Goal: Task Accomplishment & Management: Use online tool/utility

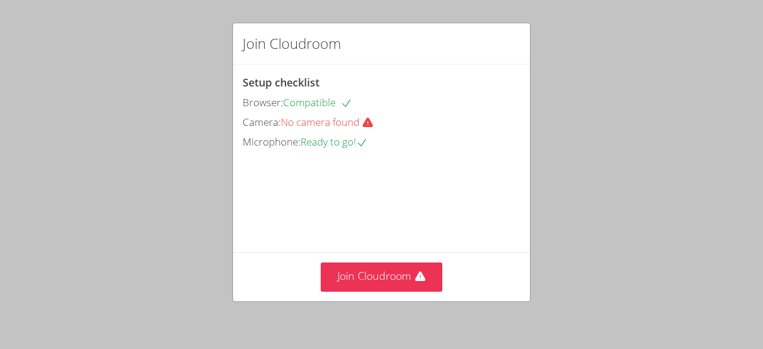
click at [371, 123] on icon at bounding box center [368, 123] width 10 height 10
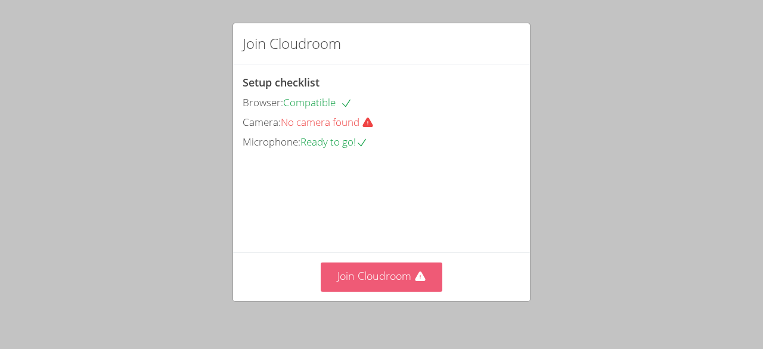
click at [367, 271] on button "Join Cloudroom" at bounding box center [382, 276] width 122 height 29
click at [398, 274] on button "Join Cloudroom" at bounding box center [382, 276] width 122 height 29
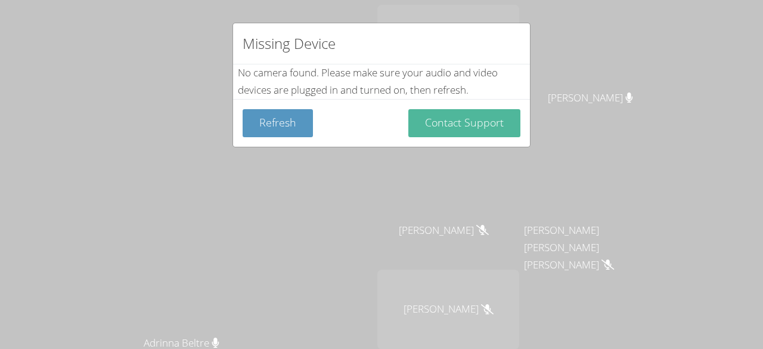
click at [501, 116] on button "Contact Support" at bounding box center [465, 123] width 112 height 28
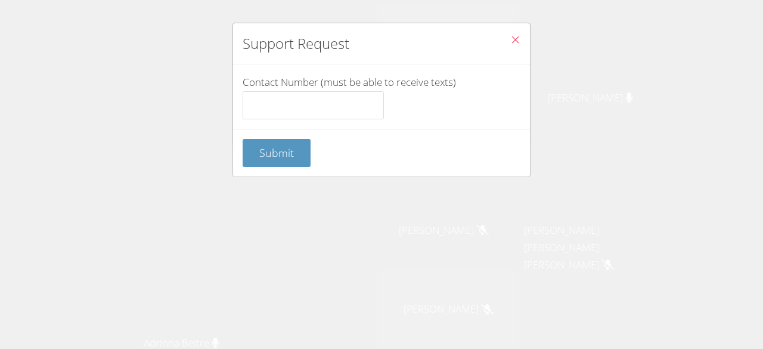
click at [511, 41] on icon "Close" at bounding box center [516, 40] width 10 height 10
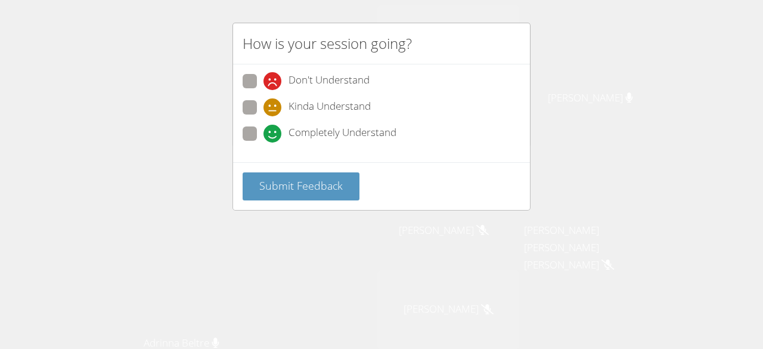
click at [264, 116] on span at bounding box center [264, 116] width 0 height 0
click at [264, 106] on input "Kinda Understand" at bounding box center [269, 105] width 10 height 10
radio input "true"
click at [264, 143] on span at bounding box center [264, 143] width 0 height 0
click at [264, 128] on input "Completely Understand" at bounding box center [269, 131] width 10 height 10
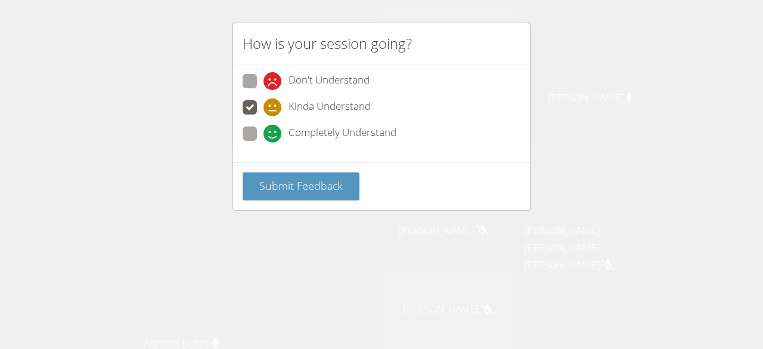
radio input "true"
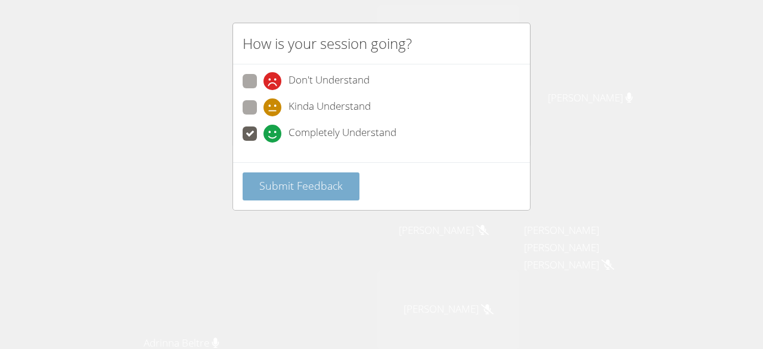
click at [300, 180] on span "Submit Feedback" at bounding box center [301, 185] width 84 height 14
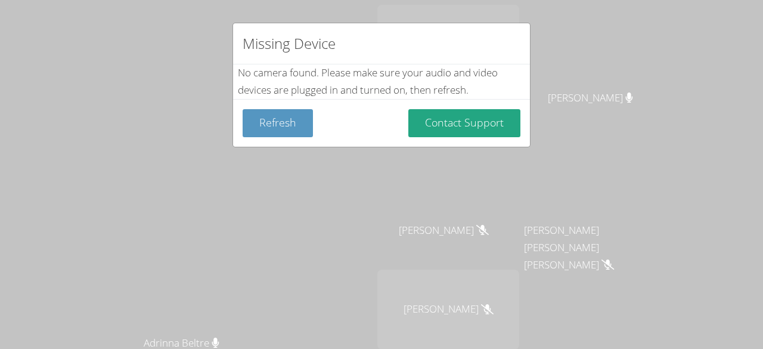
click at [547, 57] on div "Missing Device No camera found . Please make sure your audio and video devices …" at bounding box center [381, 174] width 763 height 349
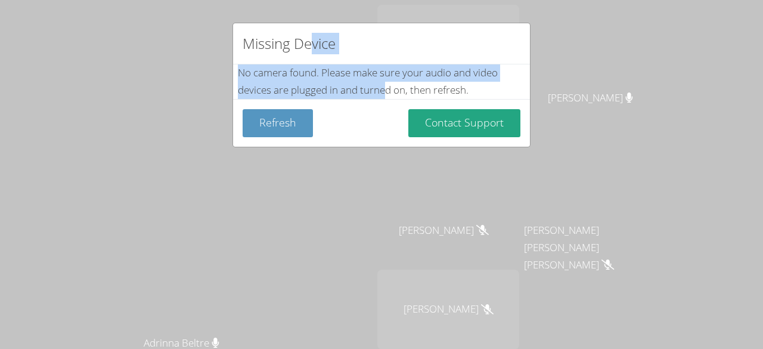
drag, startPoint x: 311, startPoint y: 47, endPoint x: 385, endPoint y: 81, distance: 81.7
click at [385, 81] on div "Missing Device No camera found . Please make sure your audio and video devices …" at bounding box center [382, 85] width 298 height 125
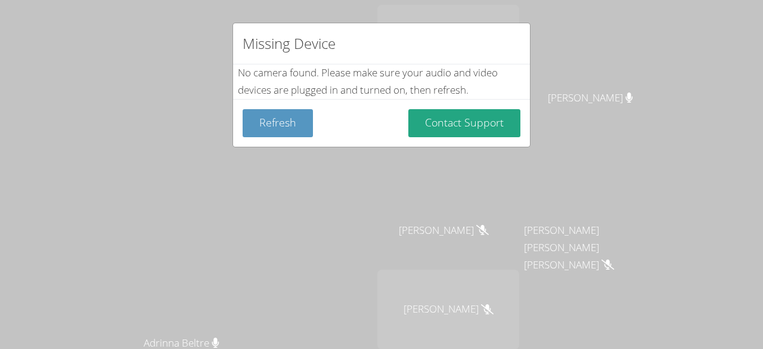
click at [327, 138] on div "Refresh Contact Support" at bounding box center [381, 123] width 297 height 48
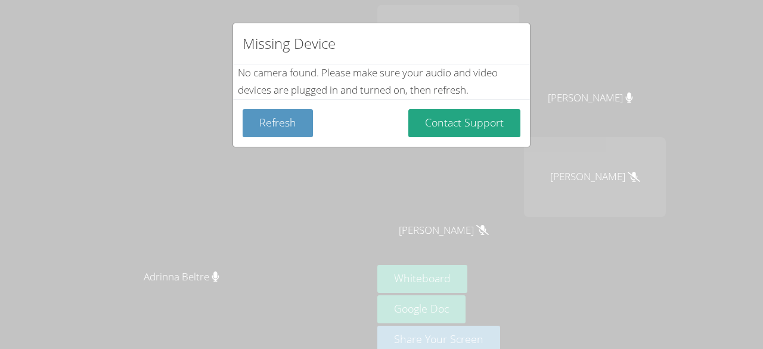
click at [494, 283] on div "Missing Device No camera found . Please make sure your audio and video devices …" at bounding box center [381, 174] width 763 height 349
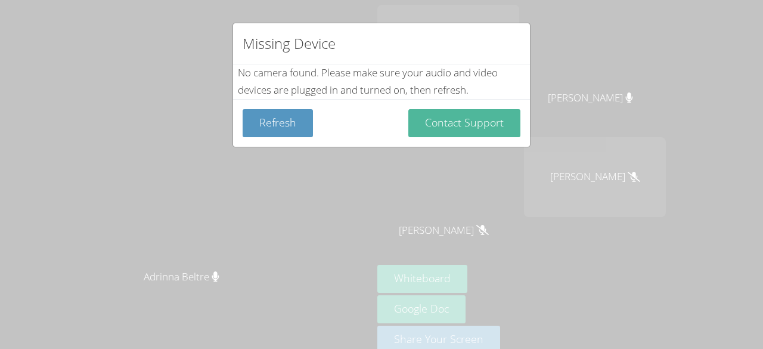
click at [445, 122] on button "Contact Support" at bounding box center [465, 123] width 112 height 28
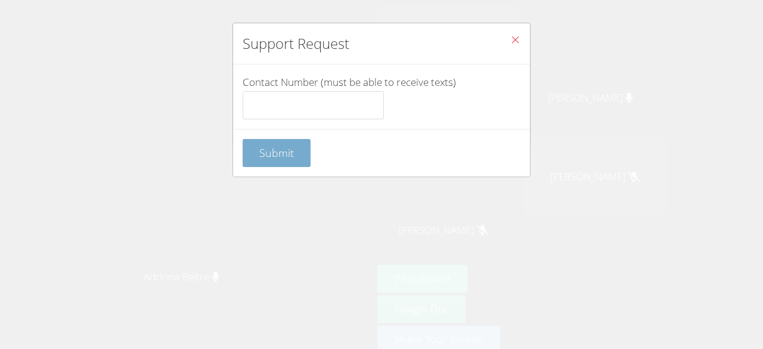
click at [301, 158] on button "Submit" at bounding box center [277, 153] width 68 height 28
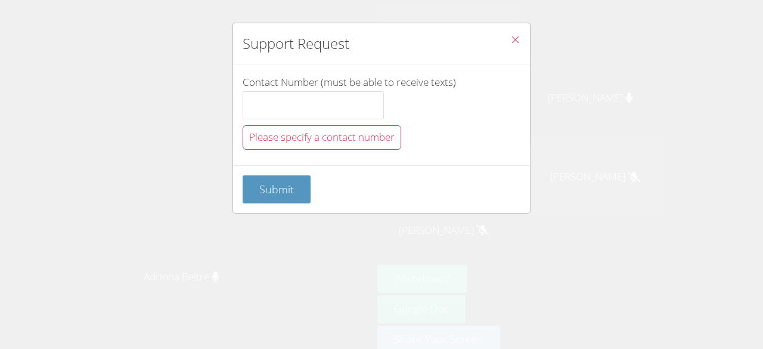
click at [511, 42] on icon "Close" at bounding box center [516, 40] width 10 height 10
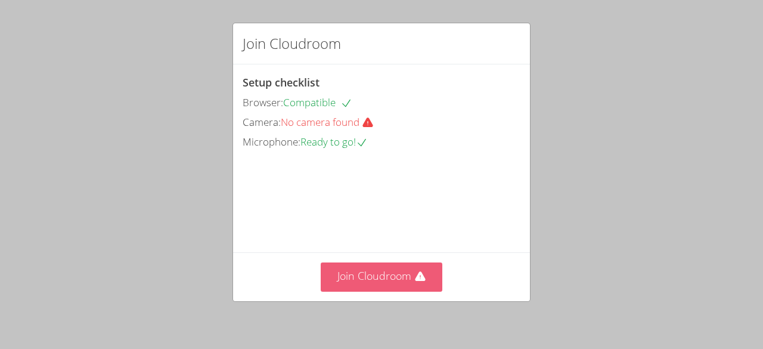
click at [370, 276] on button "Join Cloudroom" at bounding box center [382, 276] width 122 height 29
